Goal: Task Accomplishment & Management: Use online tool/utility

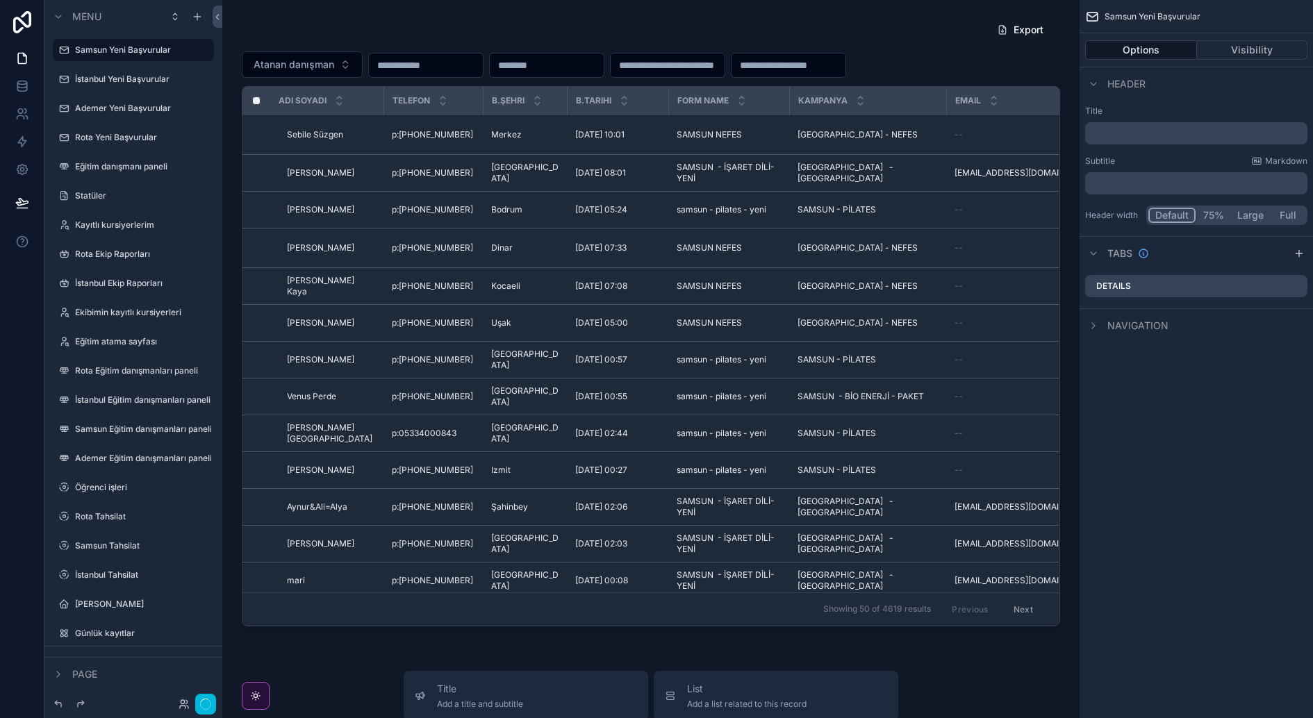
click at [141, 346] on label "Eğitim atama sayfası" at bounding box center [140, 341] width 131 height 11
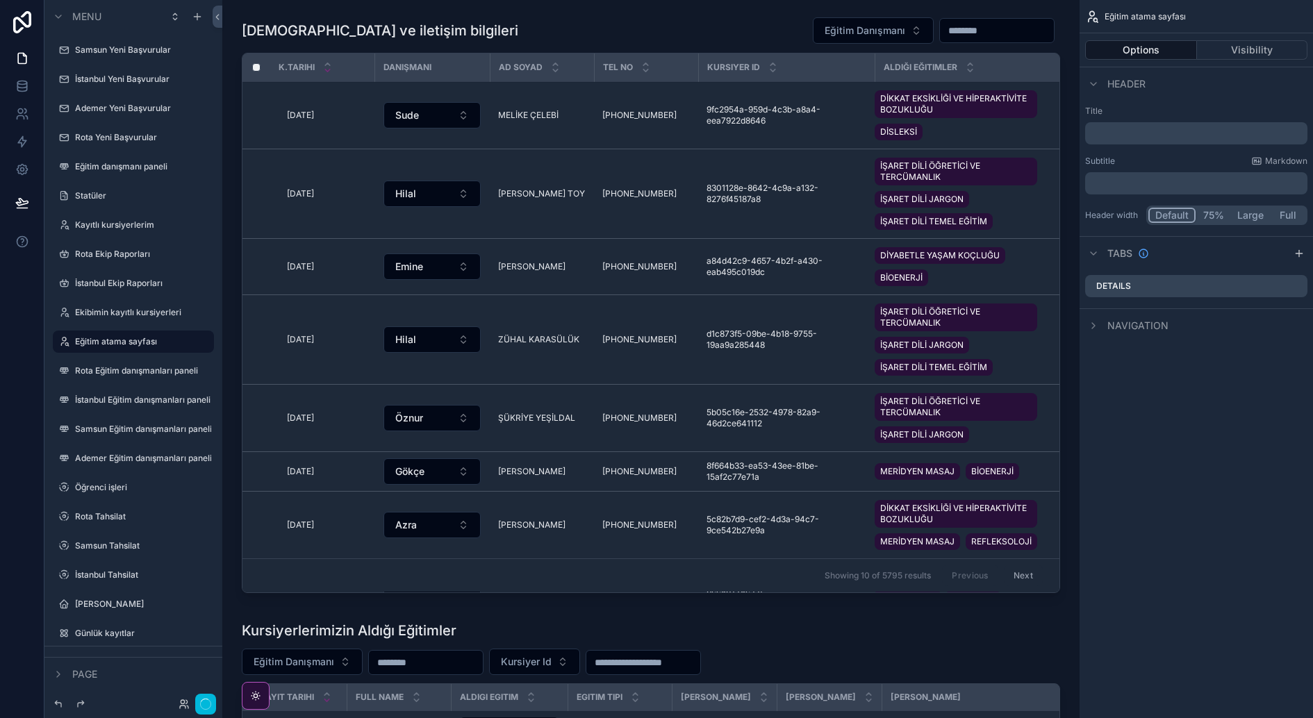
click at [776, 40] on div "scrollable content" at bounding box center [650, 307] width 835 height 593
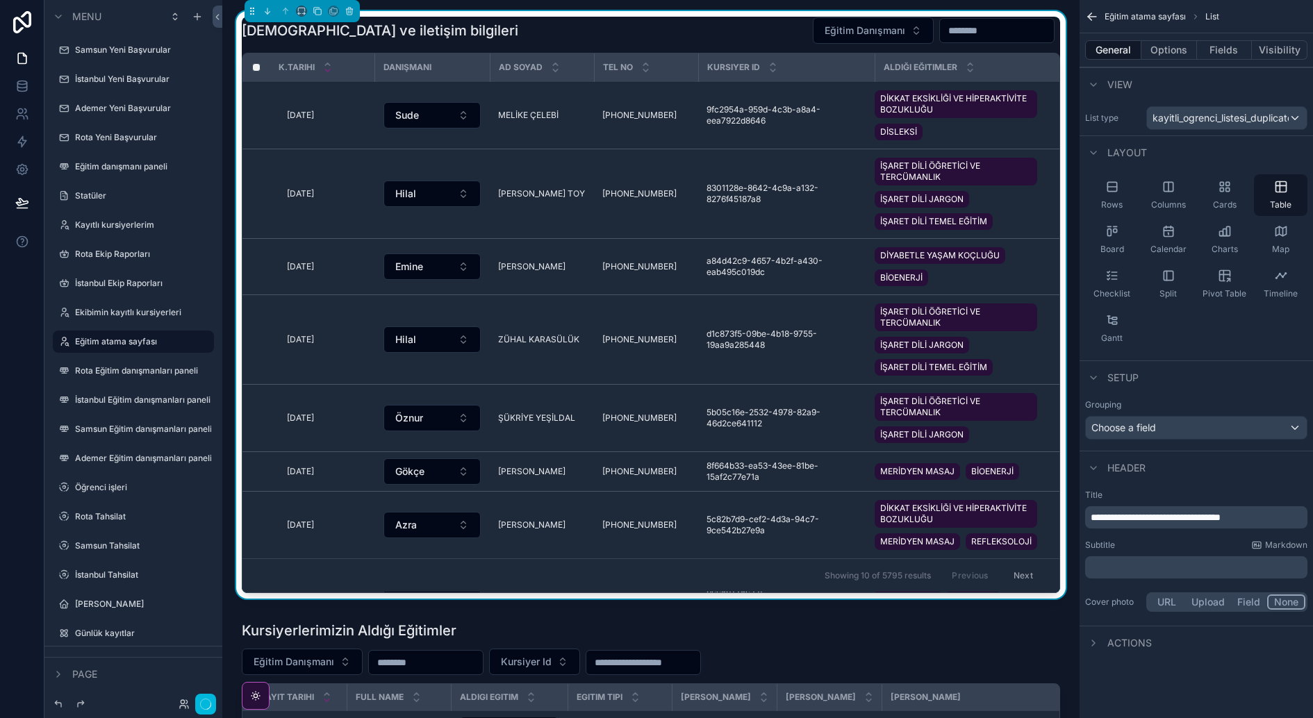
click at [1178, 53] on button "Options" at bounding box center [1169, 49] width 56 height 19
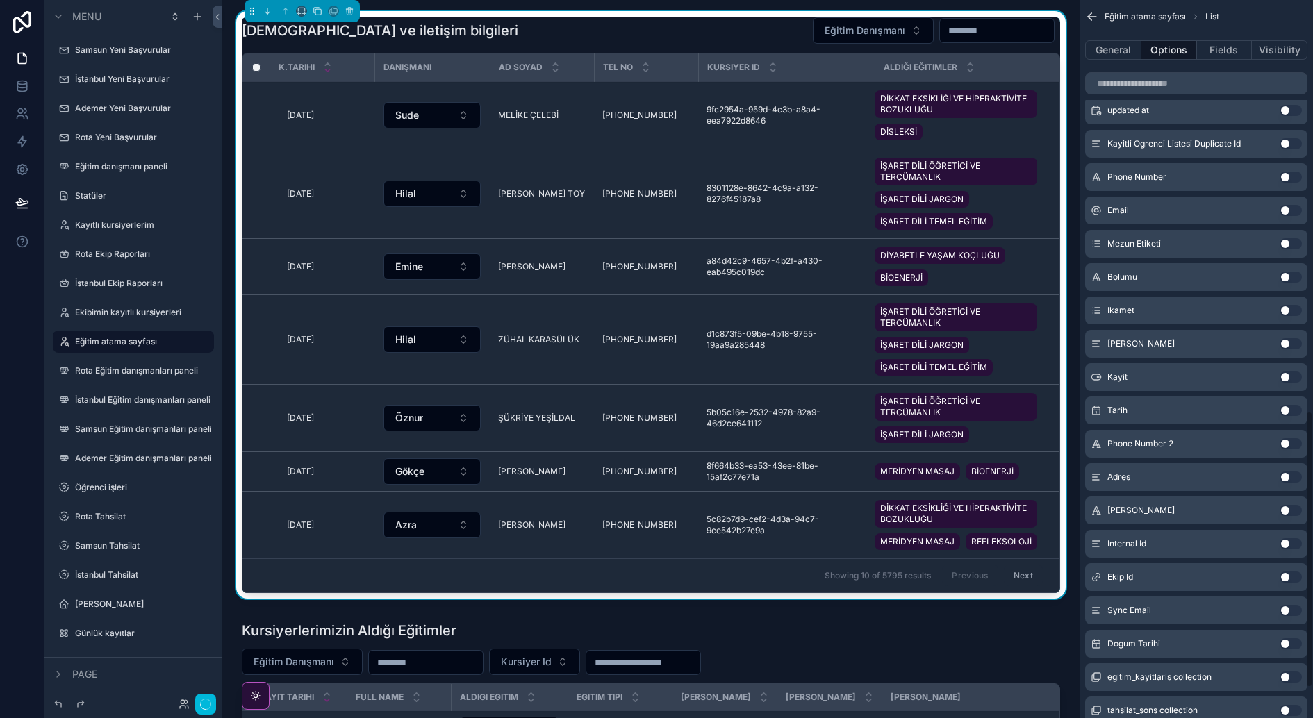
scroll to position [1077, 0]
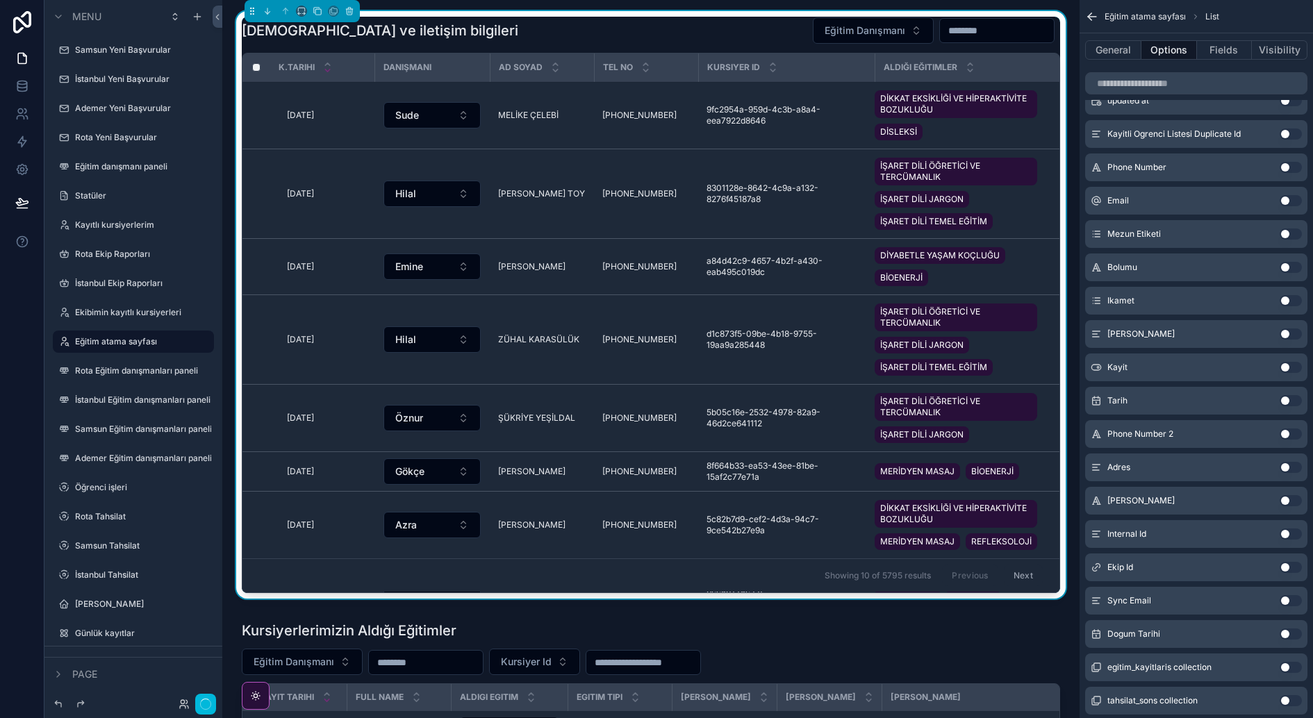
click at [1295, 563] on button "Use setting" at bounding box center [1290, 567] width 22 height 11
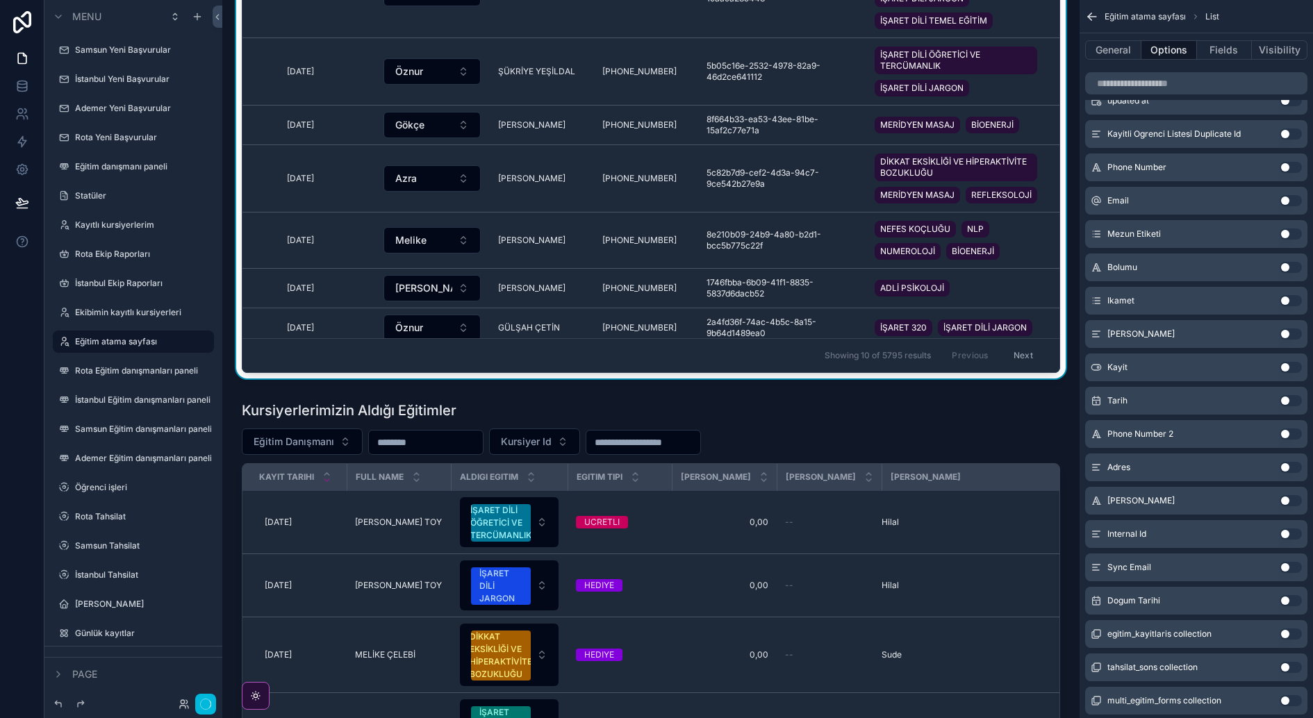
scroll to position [269, 0]
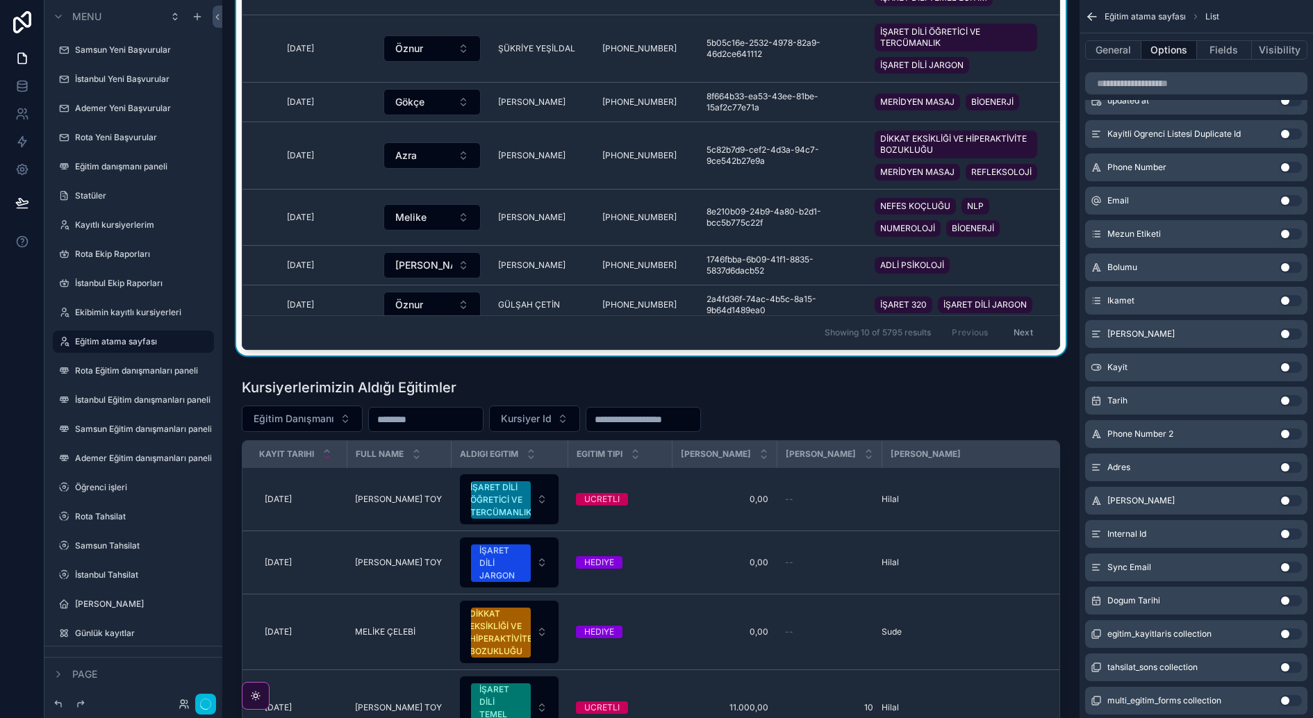
click at [918, 395] on div "scrollable content" at bounding box center [650, 682] width 835 height 620
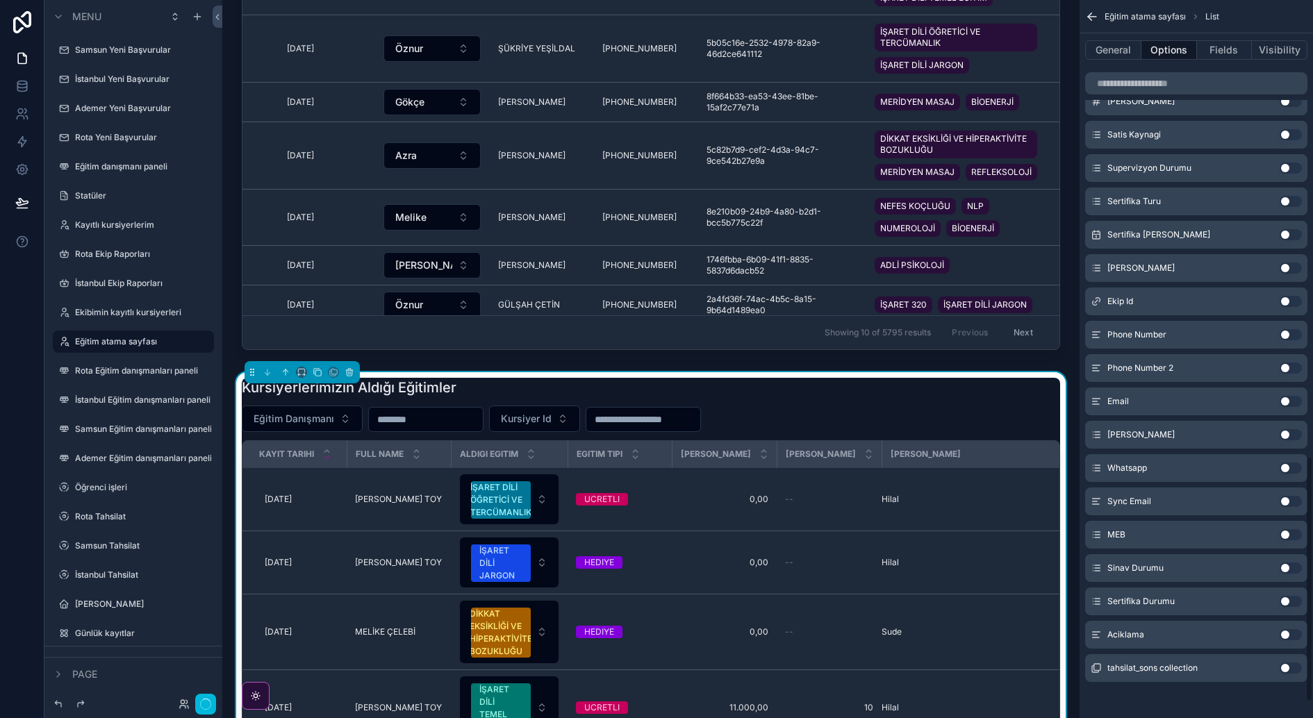
scroll to position [1296, 0]
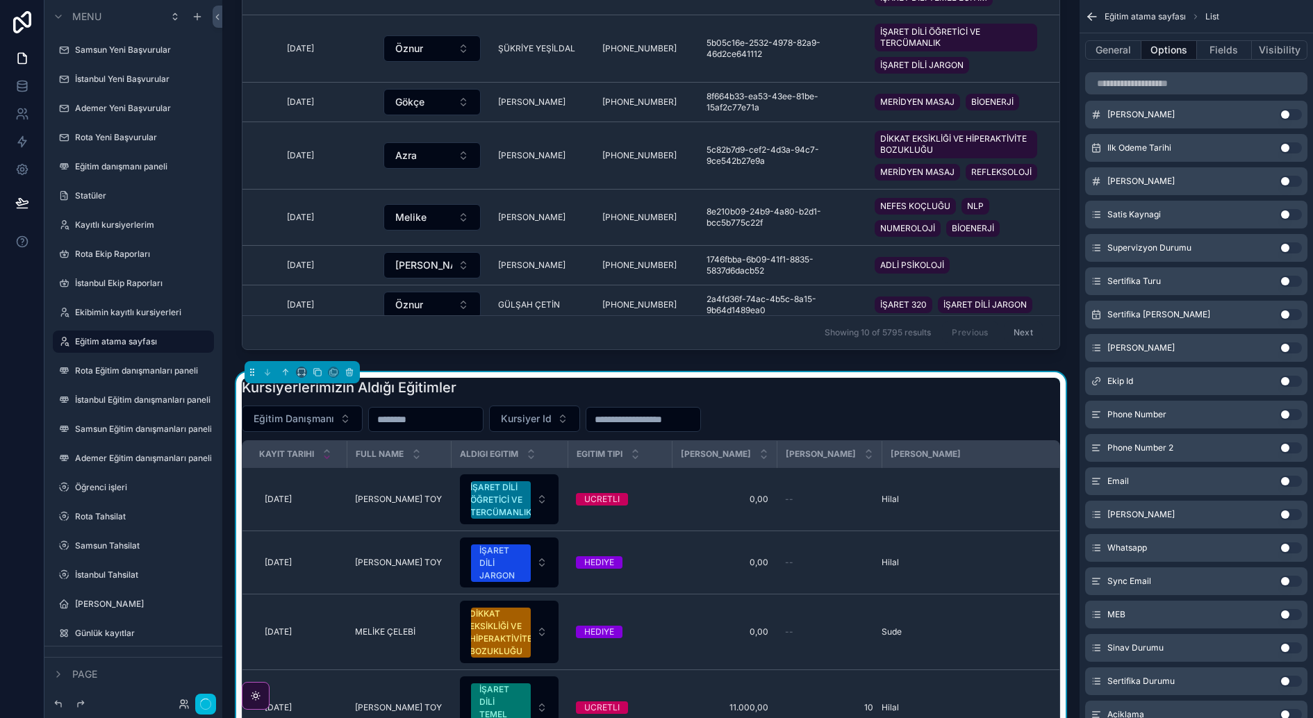
click at [1286, 382] on button "Use setting" at bounding box center [1290, 381] width 22 height 11
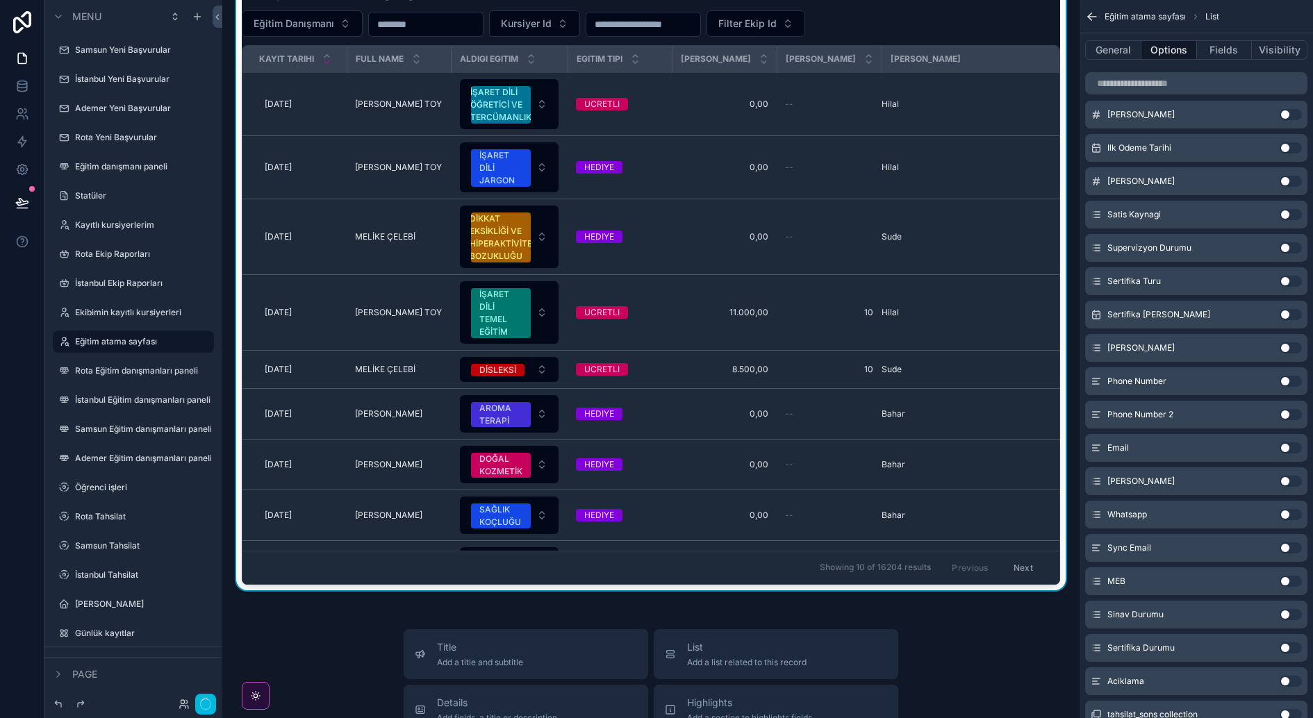
scroll to position [660, 0]
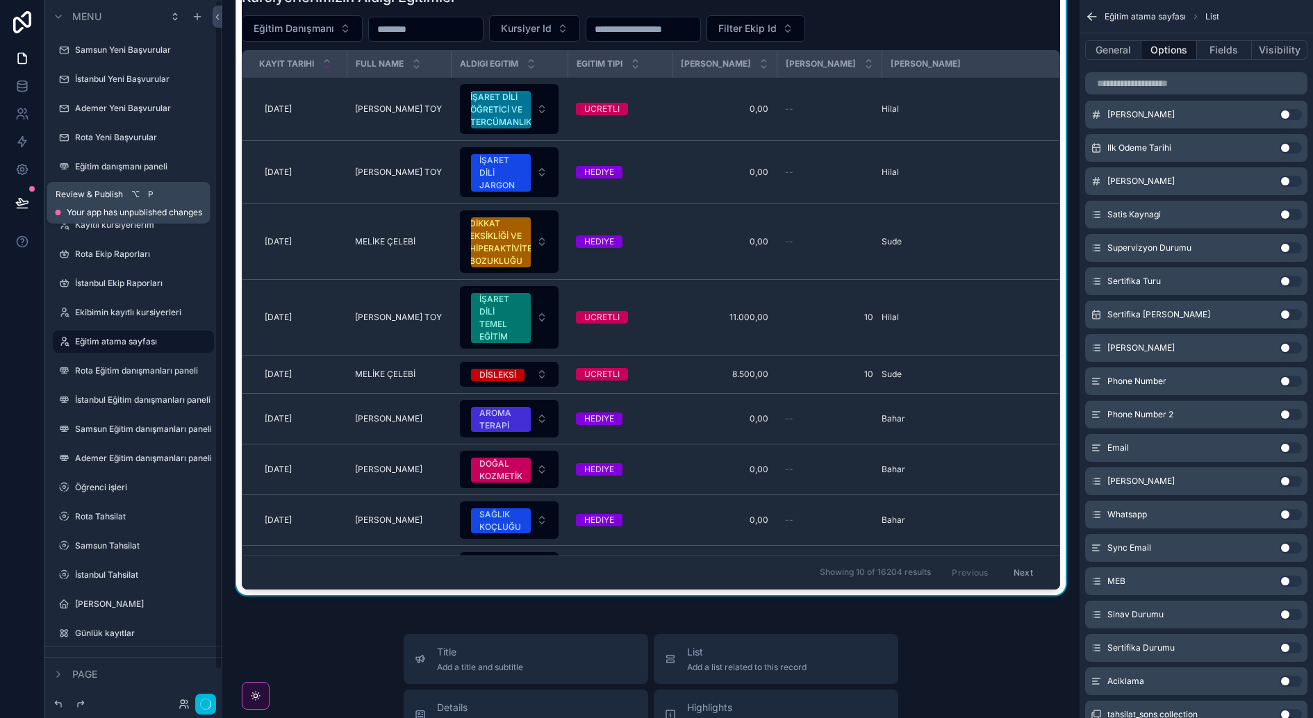
click at [24, 206] on icon at bounding box center [22, 203] width 14 height 14
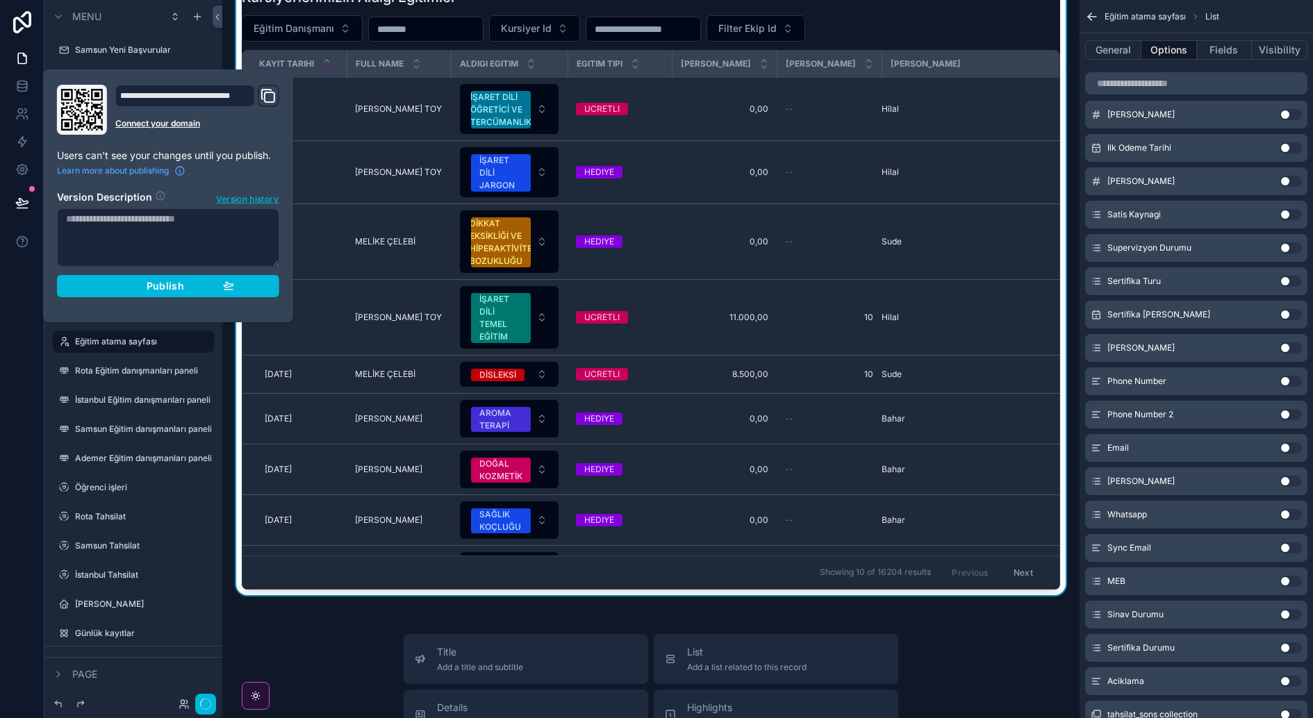
click at [185, 291] on button "Publish" at bounding box center [168, 286] width 222 height 22
